Goal: Task Accomplishment & Management: Use online tool/utility

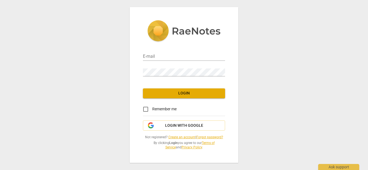
type input "christopher@espocoaching.com"
click at [166, 89] on button "Login" at bounding box center [184, 94] width 82 height 10
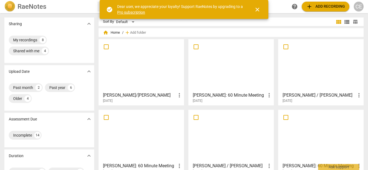
click at [260, 10] on span "close" at bounding box center [257, 9] width 7 height 7
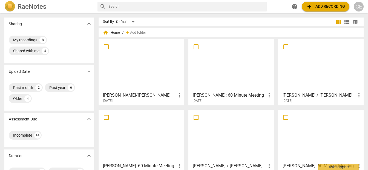
click at [316, 5] on span "add Add recording" at bounding box center [325, 6] width 39 height 7
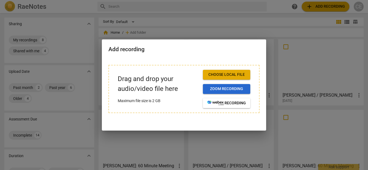
click at [236, 89] on span "Zoom recording" at bounding box center [226, 88] width 39 height 5
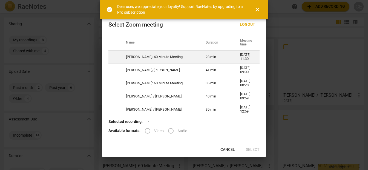
click at [161, 57] on td "[PERSON_NAME]: 60 Minute Meeting" at bounding box center [159, 56] width 80 height 13
radio input "true"
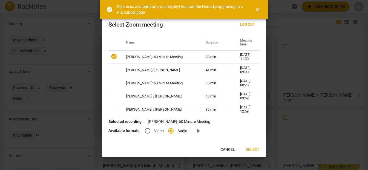
click at [253, 149] on span "Select" at bounding box center [253, 149] width 14 height 5
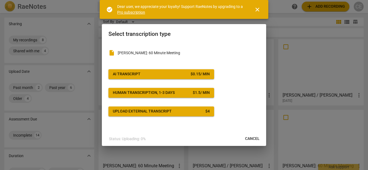
click at [148, 74] on span "AI Transcript $ 0.15 / min" at bounding box center [161, 74] width 97 height 5
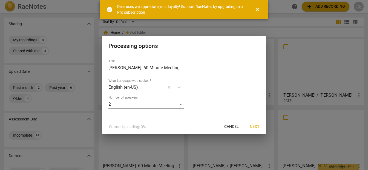
click at [255, 126] on span "Next" at bounding box center [255, 126] width 10 height 5
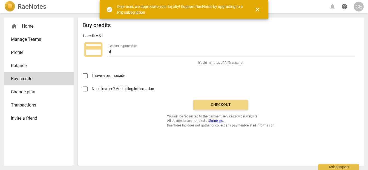
click at [212, 105] on span "Checkout" at bounding box center [221, 104] width 46 height 5
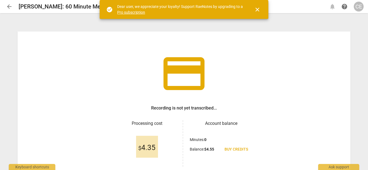
scroll to position [46, 0]
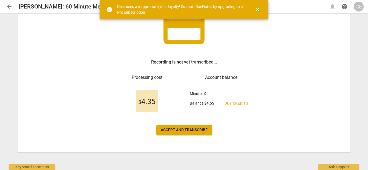
click at [198, 128] on span "Accept and transcribe" at bounding box center [184, 129] width 47 height 5
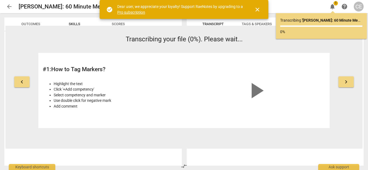
click at [256, 7] on span "close" at bounding box center [257, 9] width 7 height 7
